Goal: Transaction & Acquisition: Download file/media

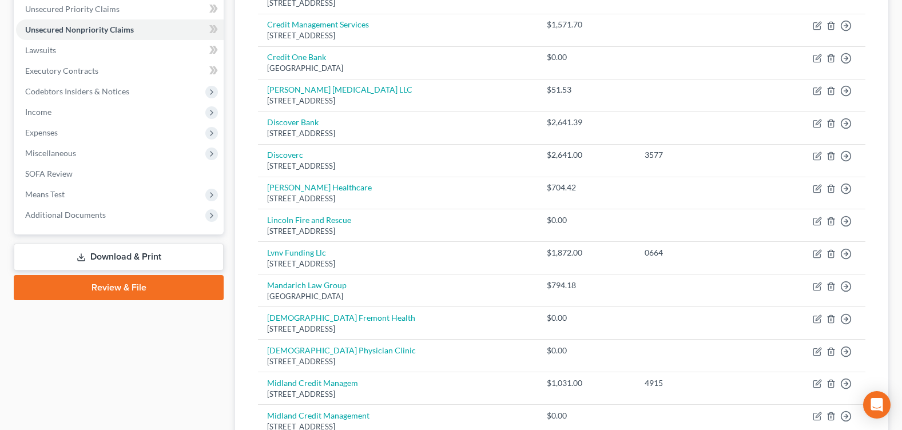
scroll to position [286, 0]
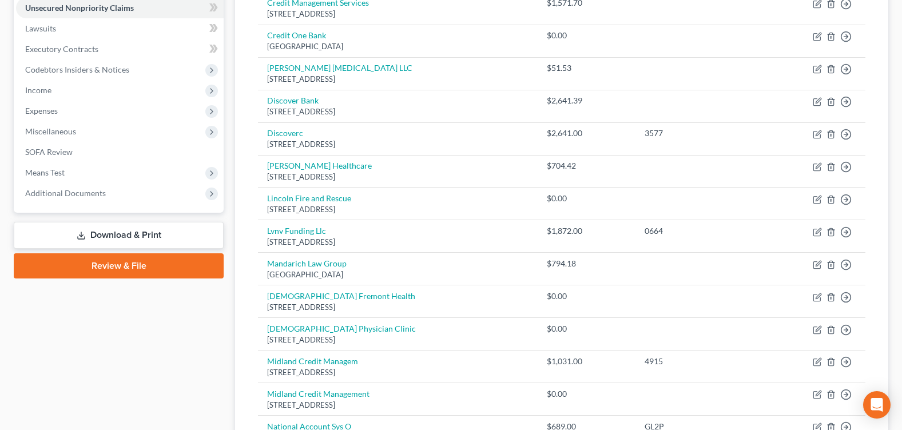
click at [152, 238] on link "Download & Print" at bounding box center [119, 235] width 210 height 27
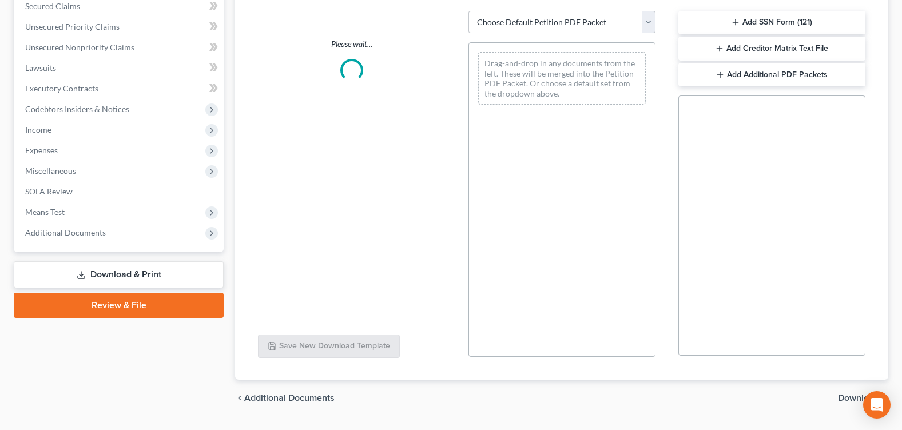
scroll to position [138, 0]
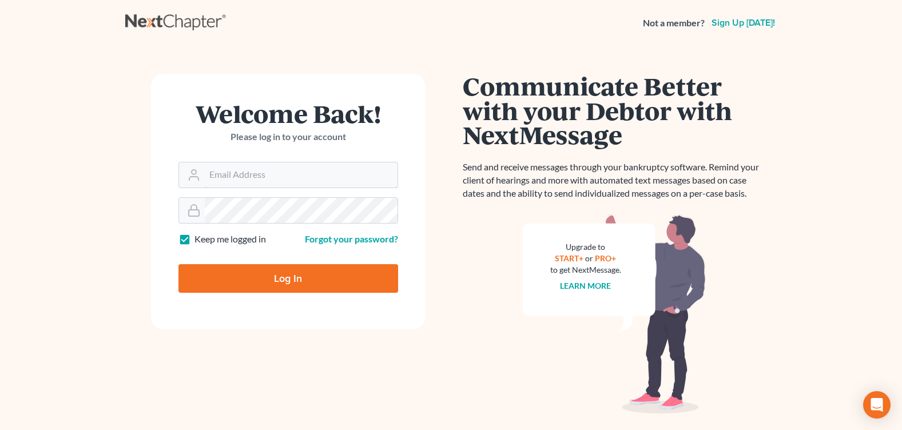
type input "[EMAIL_ADDRESS][DOMAIN_NAME]"
click at [261, 280] on input "Log In" at bounding box center [288, 278] width 220 height 29
type input "Thinking..."
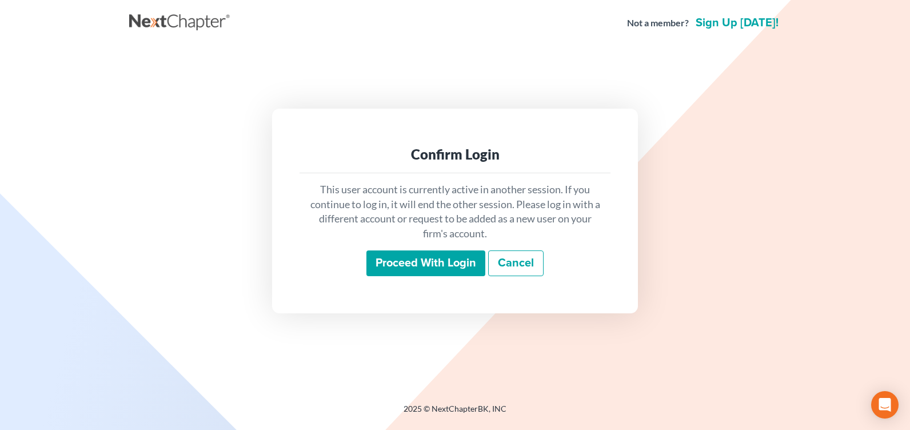
click at [456, 270] on input "Proceed with login" at bounding box center [425, 263] width 119 height 26
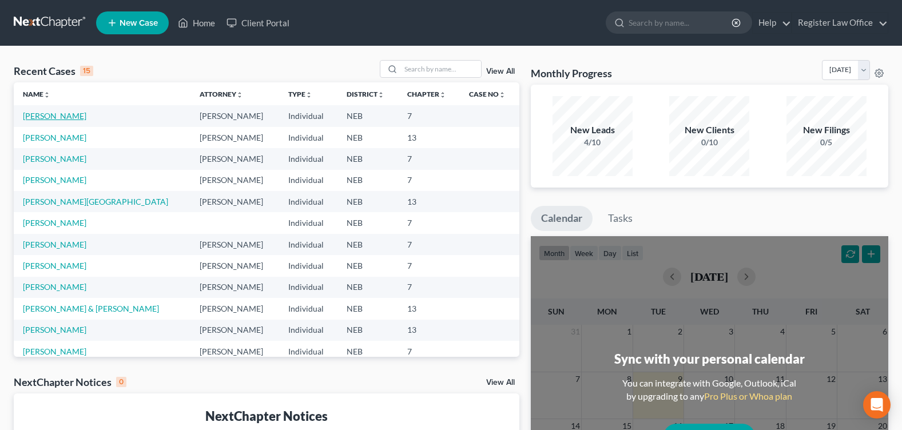
click at [63, 113] on link "[PERSON_NAME]" at bounding box center [54, 116] width 63 height 10
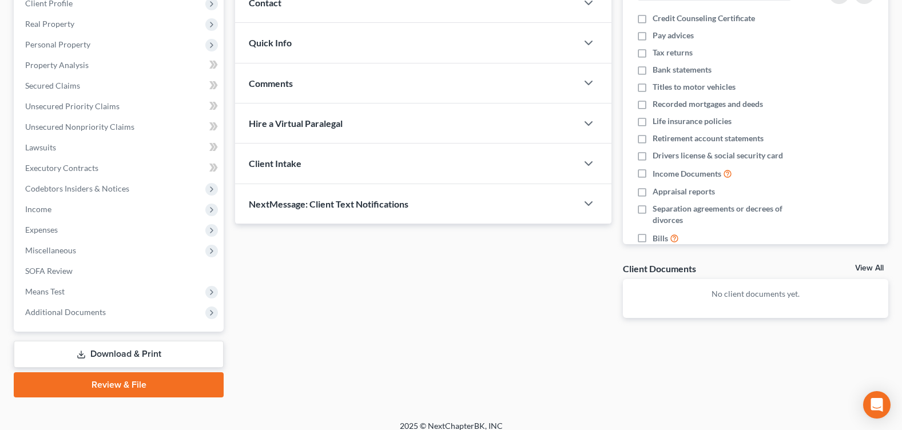
scroll to position [172, 0]
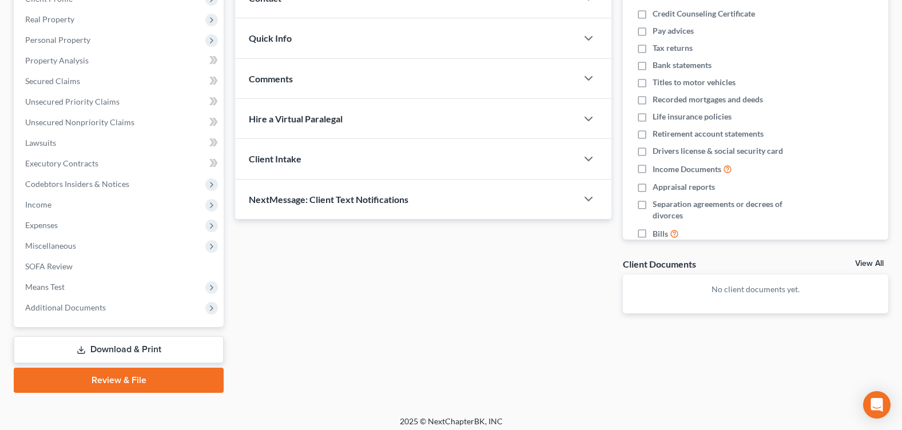
click at [153, 343] on link "Download & Print" at bounding box center [119, 349] width 210 height 27
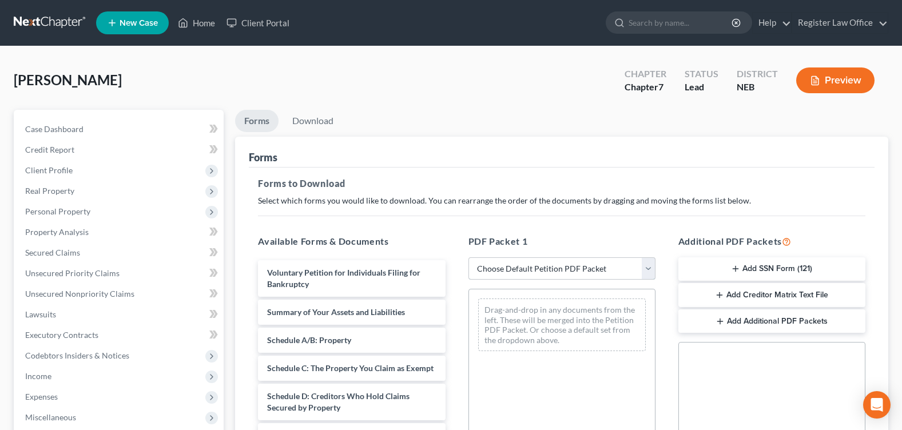
click at [628, 268] on select "Choose Default Petition PDF Packet Complete Bankruptcy Petition (all forms and …" at bounding box center [561, 268] width 187 height 23
select select "0"
click at [468, 257] on select "Choose Default Petition PDF Packet Complete Bankruptcy Petition (all forms and …" at bounding box center [561, 268] width 187 height 23
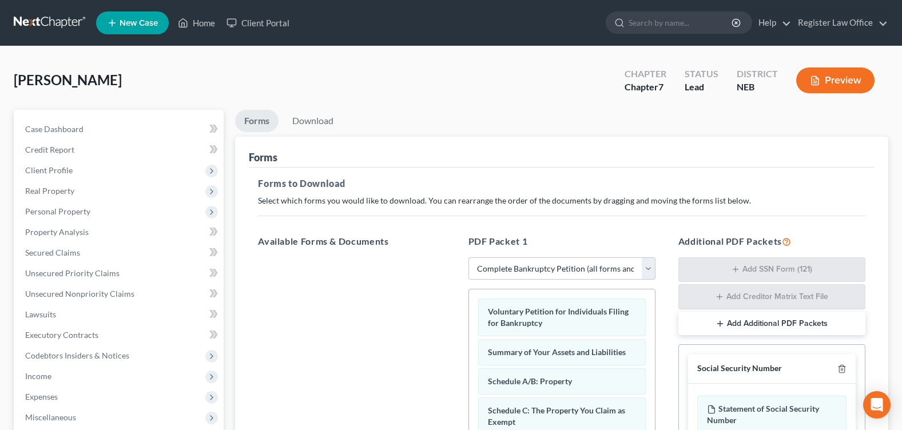
click at [547, 149] on div "Forms" at bounding box center [561, 152] width 625 height 31
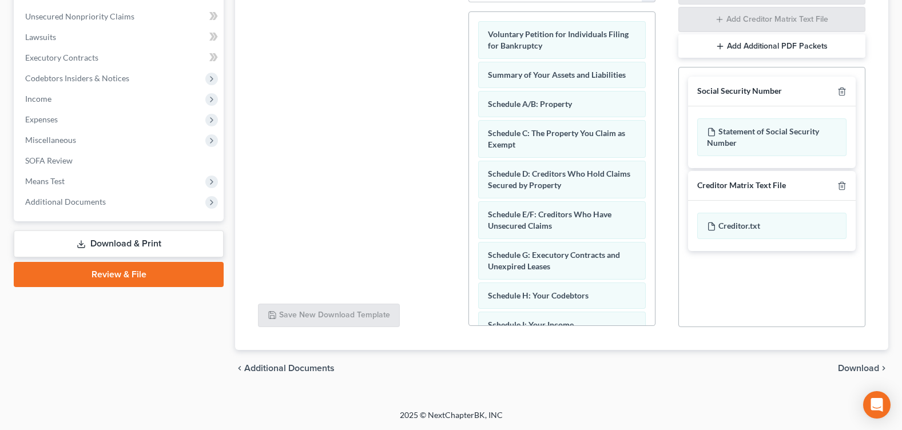
click at [875, 366] on span "Download" at bounding box center [858, 368] width 41 height 9
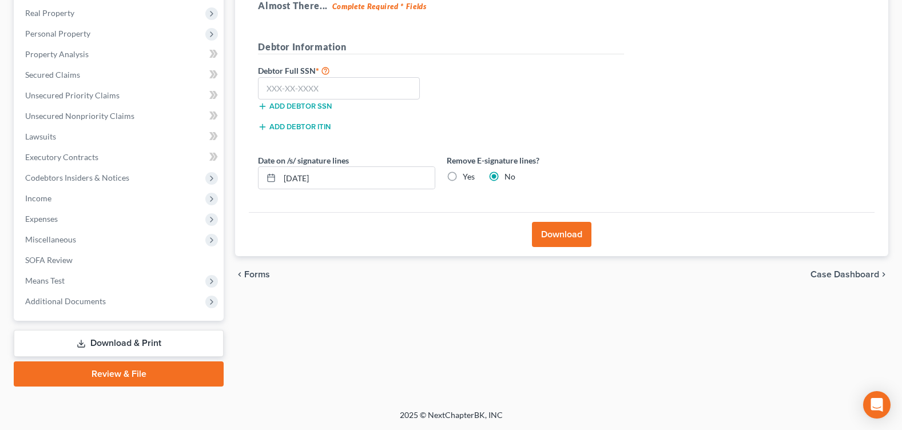
scroll to position [178, 0]
click at [328, 86] on input "text" at bounding box center [339, 88] width 162 height 23
type input "505-11-3269"
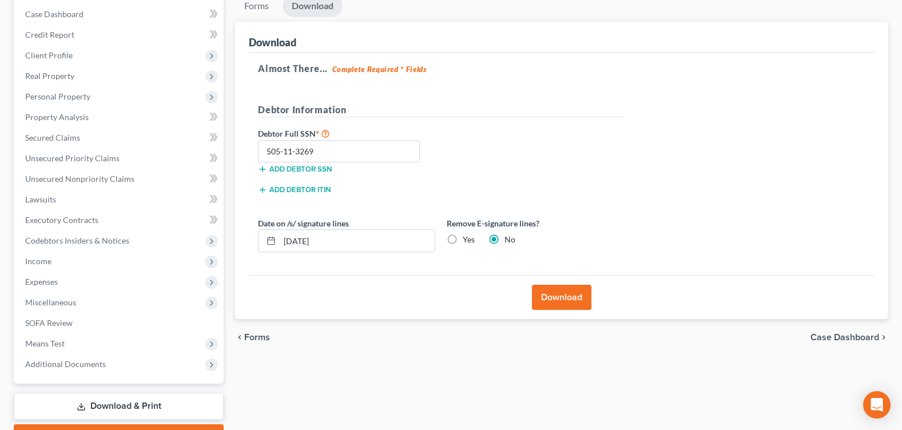
scroll to position [121, 0]
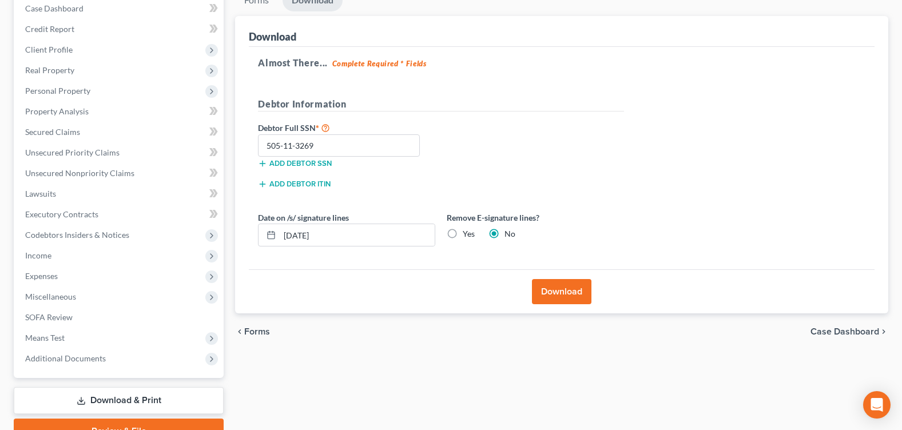
click at [576, 293] on button "Download" at bounding box center [561, 291] width 59 height 25
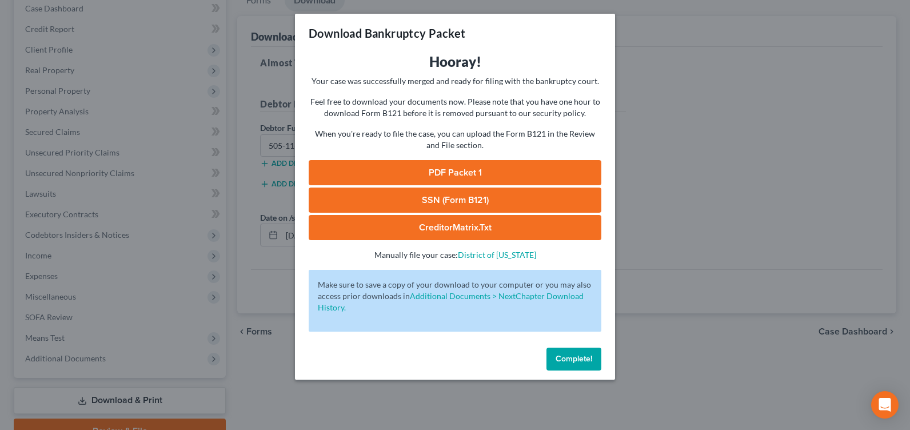
click at [480, 173] on link "PDF Packet 1" at bounding box center [455, 172] width 293 height 25
click at [494, 196] on link "SSN (Form B121)" at bounding box center [455, 200] width 293 height 25
click at [456, 231] on link "CreditorMatrix.txt" at bounding box center [455, 227] width 293 height 25
click at [471, 176] on link "PDF Packet 1" at bounding box center [455, 172] width 293 height 25
click at [577, 358] on span "Complete!" at bounding box center [574, 359] width 37 height 10
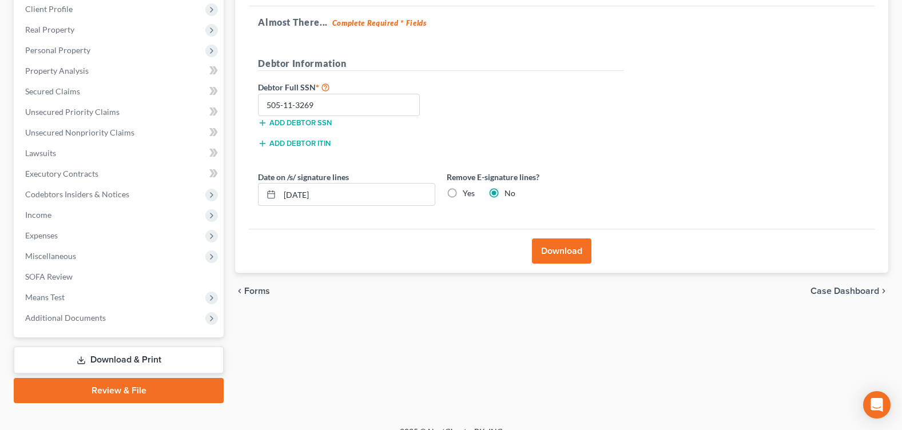
scroll to position [178, 0]
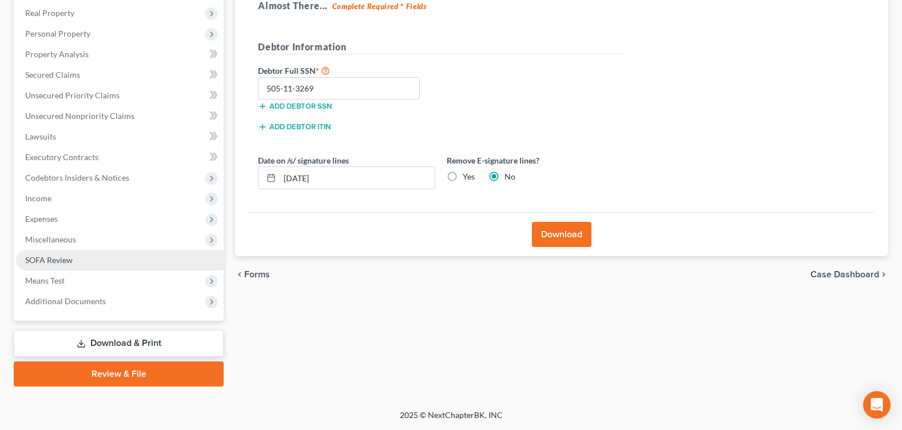
click at [71, 261] on span "SOFA Review" at bounding box center [48, 260] width 47 height 10
